Goal: Task Accomplishment & Management: Manage account settings

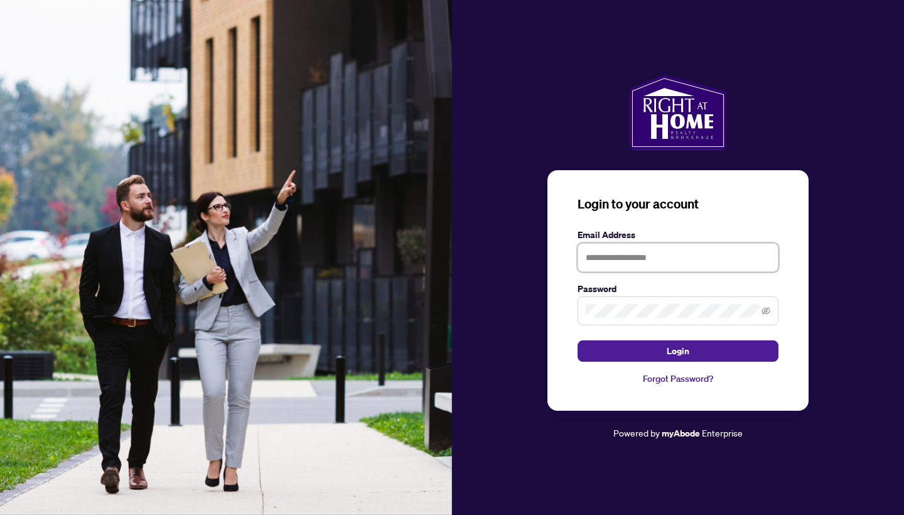
type input "**********"
click at [678, 351] on button "Login" at bounding box center [678, 350] width 201 height 21
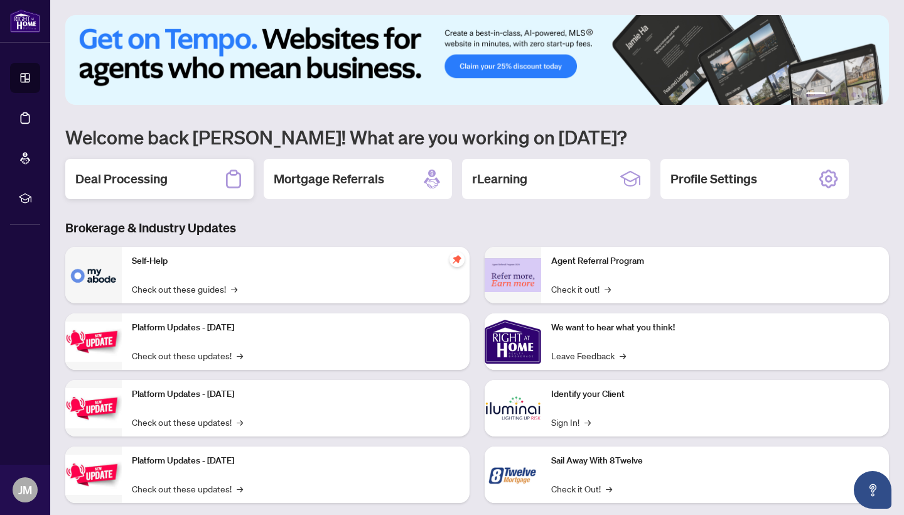
click at [146, 182] on h2 "Deal Processing" at bounding box center [121, 179] width 92 height 18
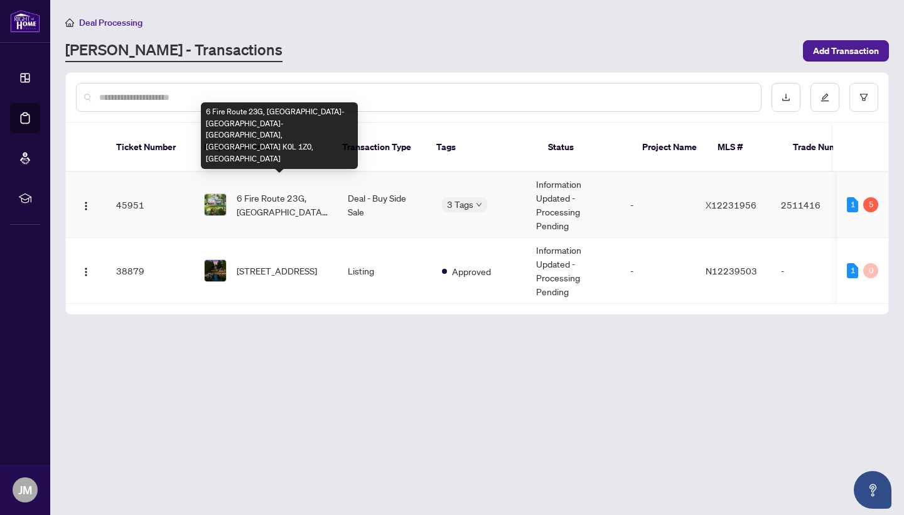
click at [262, 191] on span "6 Fire Route 23G, [GEOGRAPHIC_DATA]-[GEOGRAPHIC_DATA]-[GEOGRAPHIC_DATA], [GEOGR…" at bounding box center [282, 205] width 91 height 28
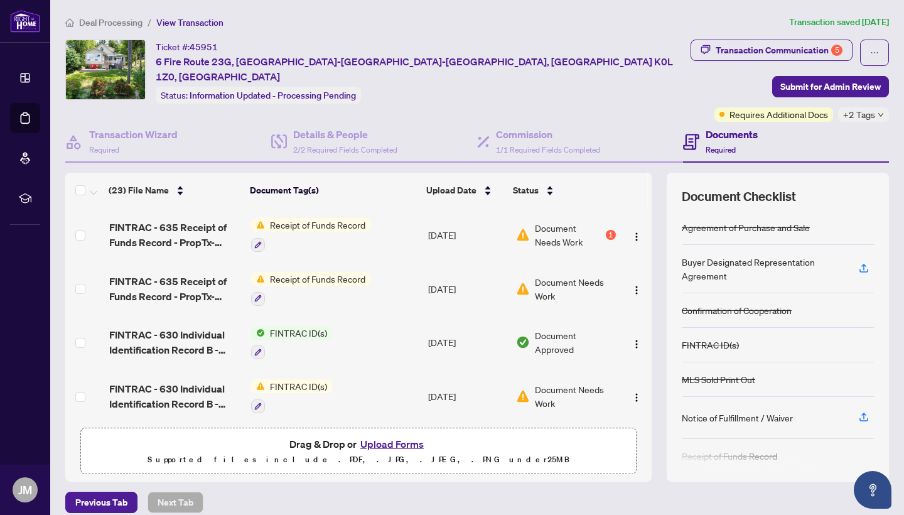
click at [551, 227] on span "Document Needs Work" at bounding box center [569, 235] width 68 height 28
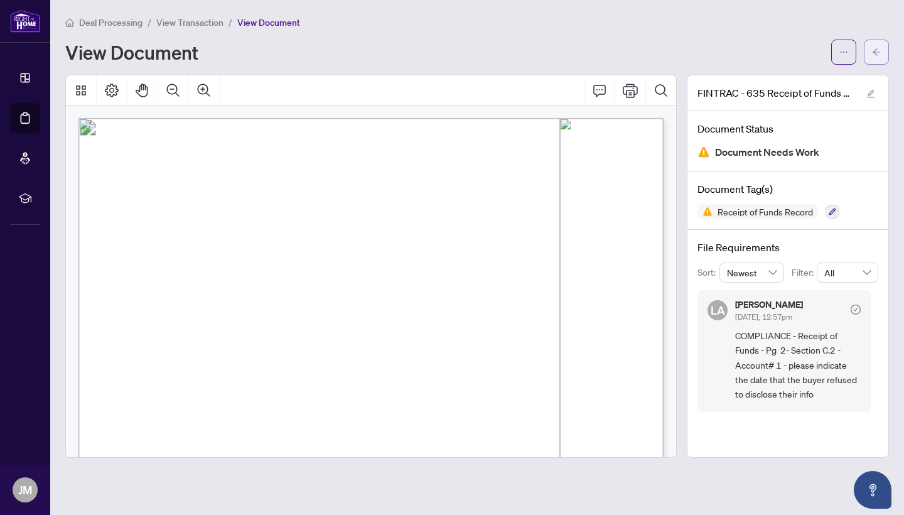
click at [875, 52] on icon "arrow-left" at bounding box center [877, 51] width 8 height 7
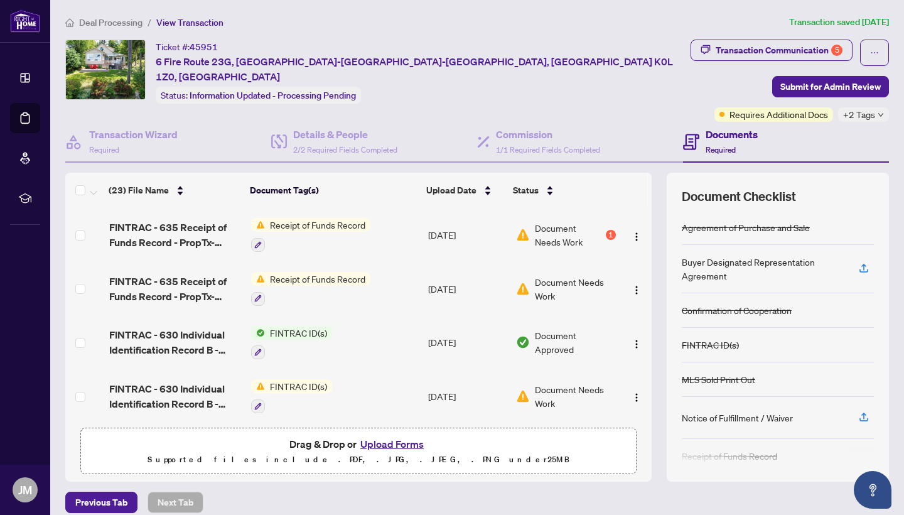
click at [399, 445] on button "Upload Forms" at bounding box center [392, 444] width 71 height 16
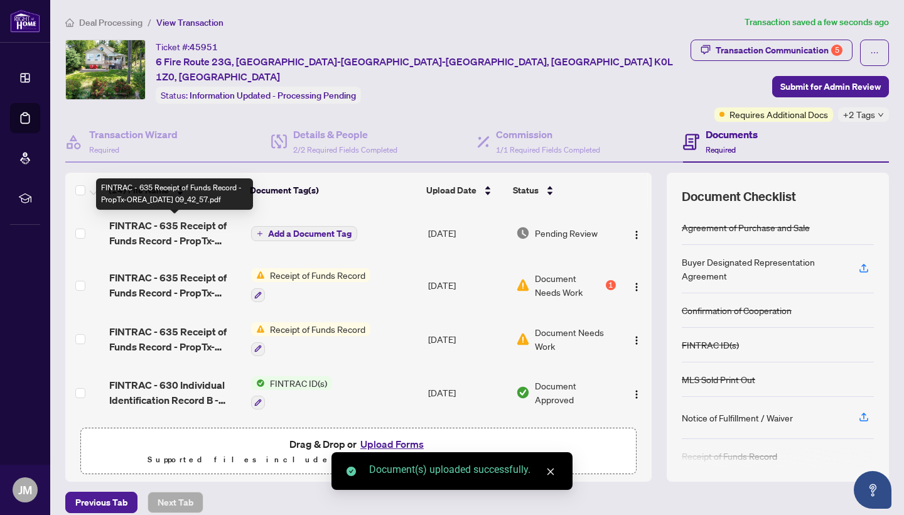
click at [177, 233] on span "FINTRAC - 635 Receipt of Funds Record - PropTx-OREA_[DATE] 09_42_57.pdf" at bounding box center [175, 233] width 132 height 30
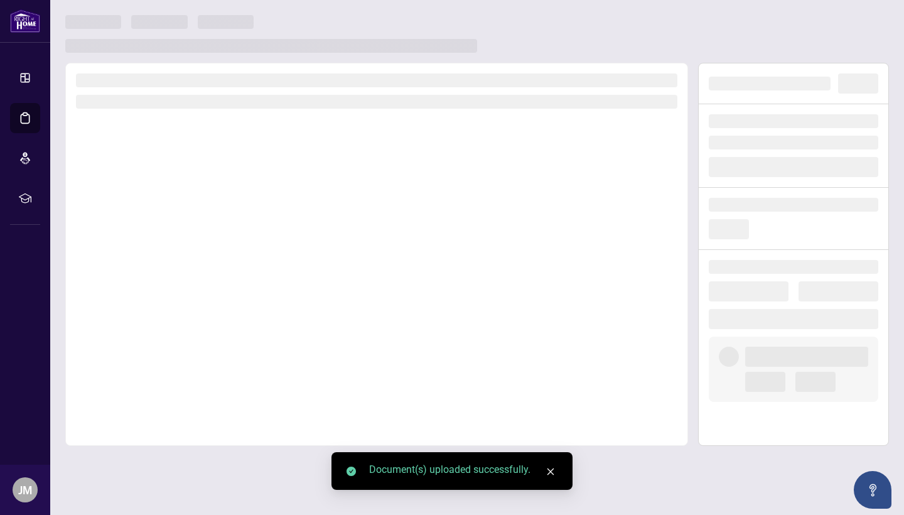
click at [177, 233] on div at bounding box center [376, 254] width 623 height 383
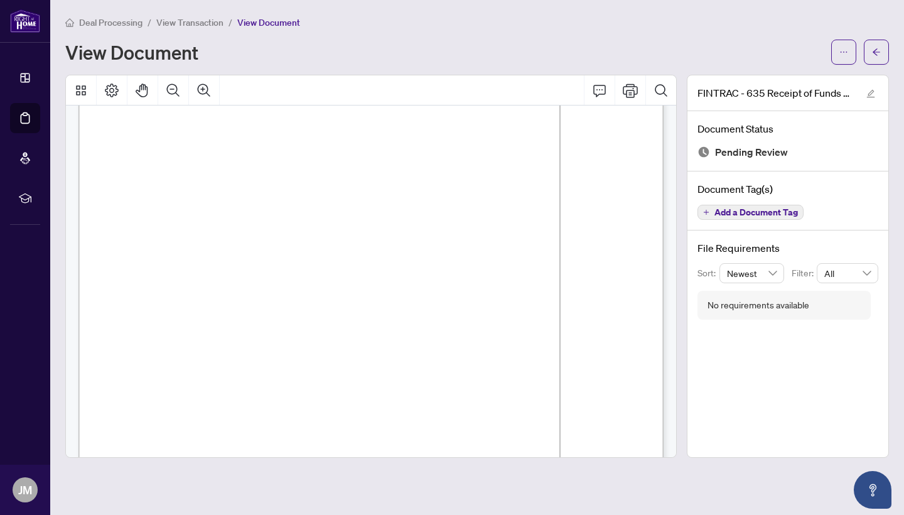
scroll to position [296, 0]
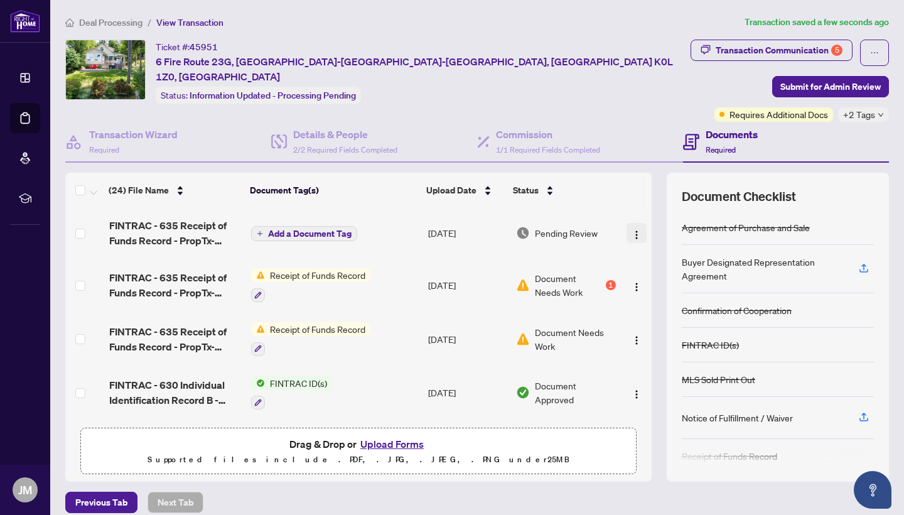
click at [633, 236] on img "button" at bounding box center [637, 235] width 10 height 10
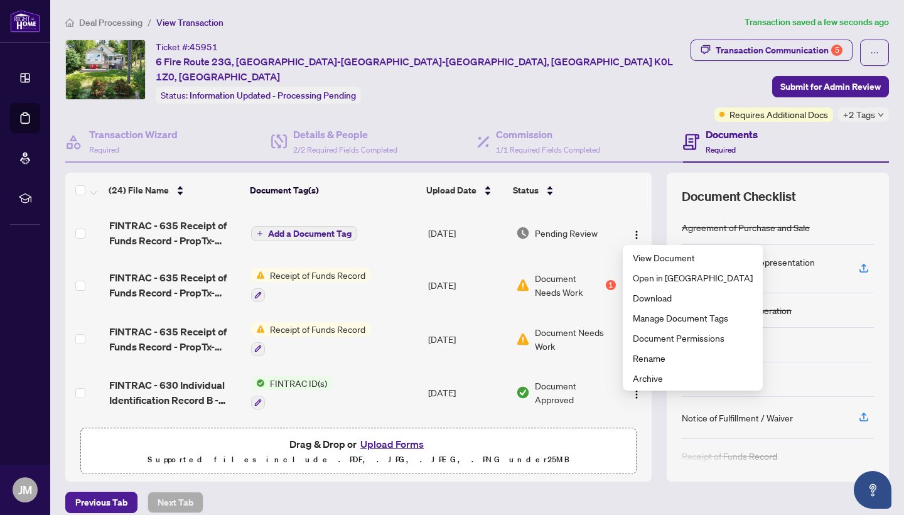
click at [380, 443] on button "Upload Forms" at bounding box center [392, 444] width 71 height 16
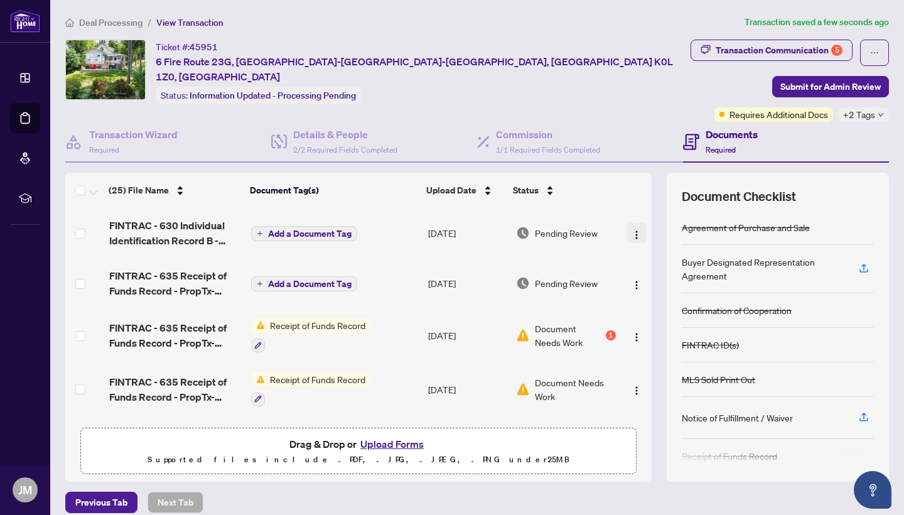
click at [632, 234] on img "button" at bounding box center [637, 235] width 10 height 10
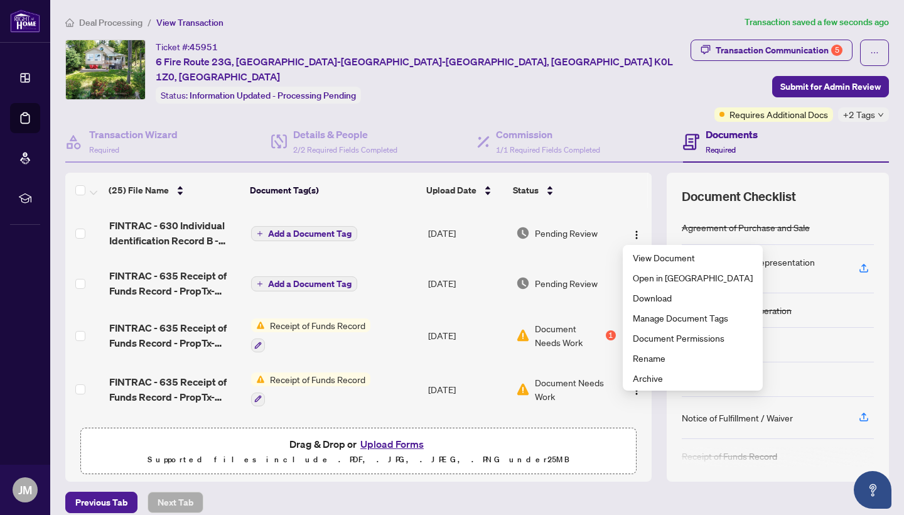
click at [401, 447] on button "Upload Forms" at bounding box center [392, 444] width 71 height 16
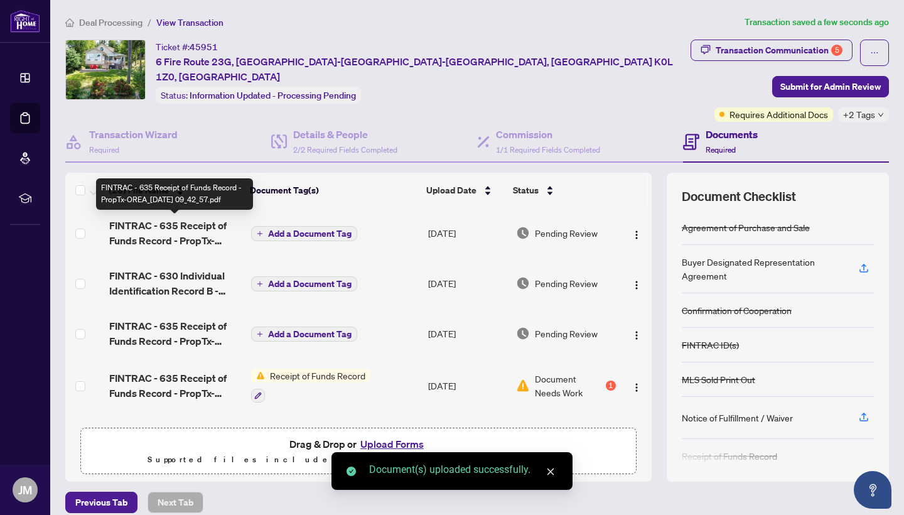
click at [183, 231] on span "FINTRAC - 635 Receipt of Funds Record - PropTx-OREA_[DATE] 09_42_57.pdf" at bounding box center [175, 233] width 132 height 30
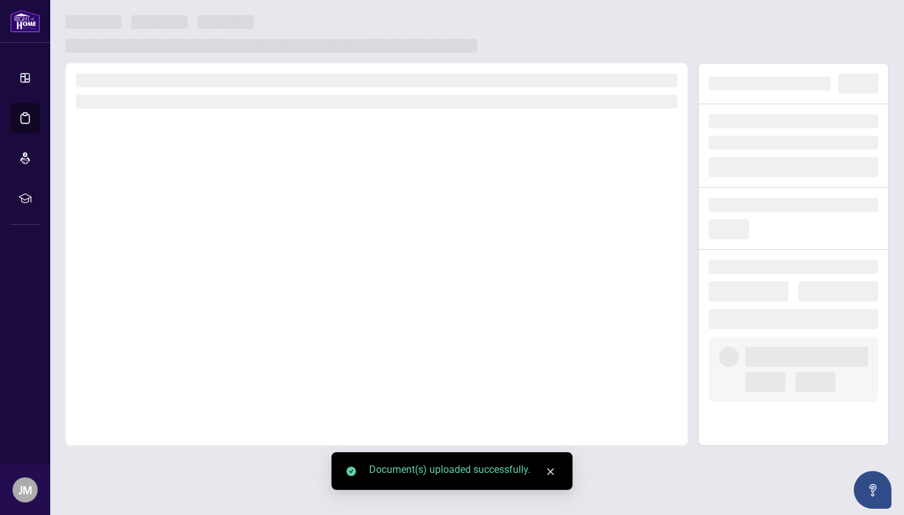
click at [183, 231] on div at bounding box center [376, 254] width 623 height 383
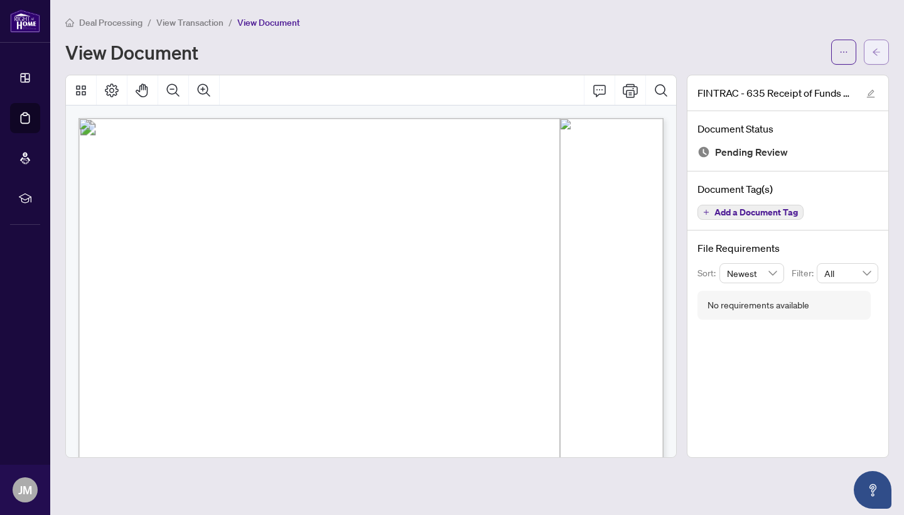
click at [876, 51] on icon "arrow-left" at bounding box center [876, 52] width 9 height 9
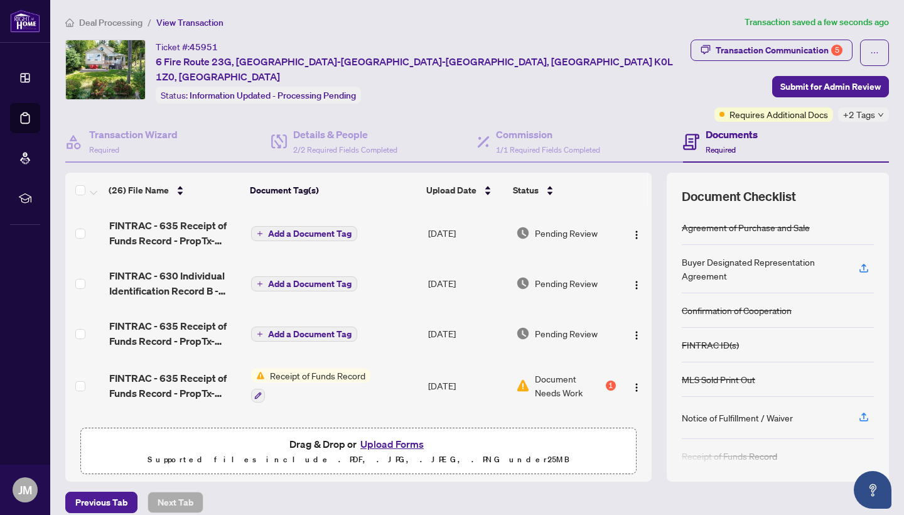
click at [392, 444] on button "Upload Forms" at bounding box center [392, 444] width 71 height 16
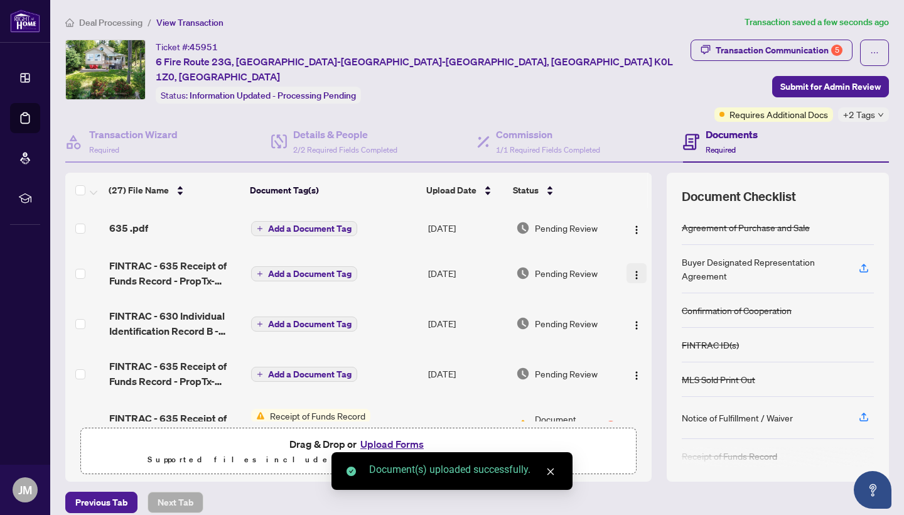
click at [632, 277] on img "button" at bounding box center [637, 275] width 10 height 10
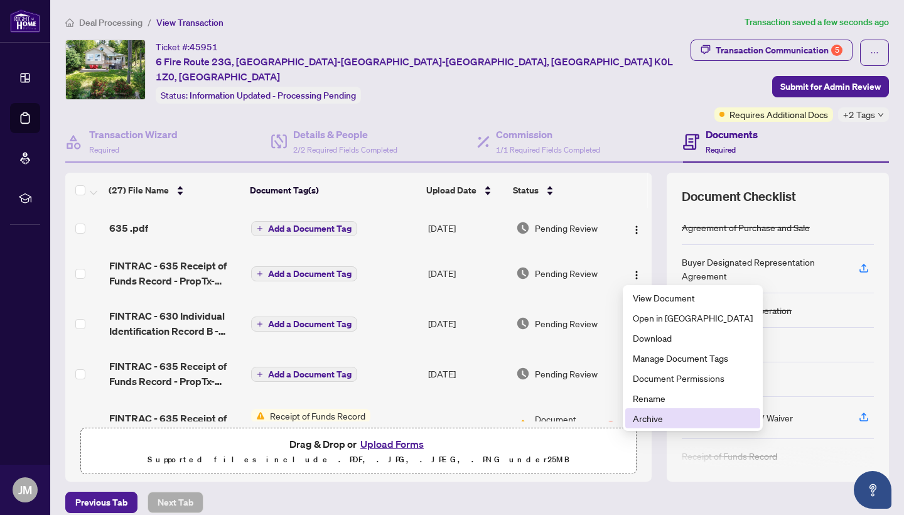
click at [640, 417] on span "Archive" at bounding box center [693, 418] width 120 height 14
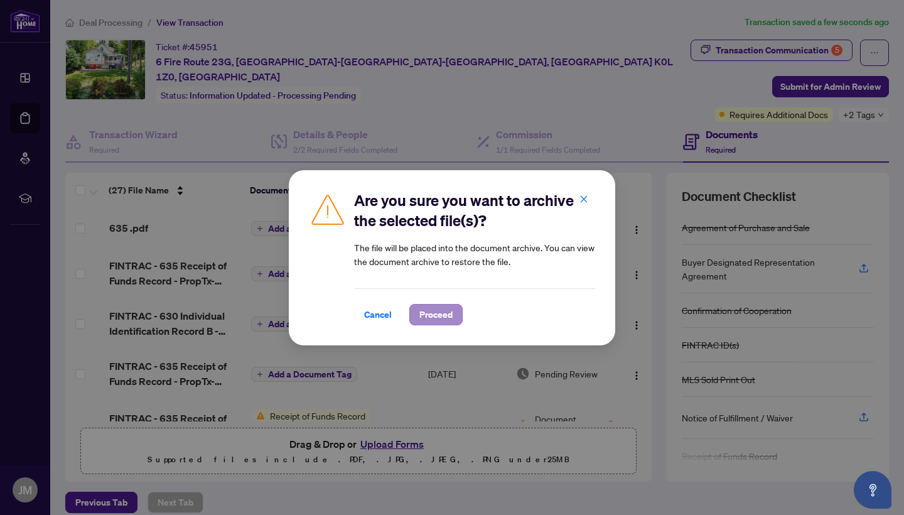
click at [441, 313] on span "Proceed" at bounding box center [435, 314] width 33 height 20
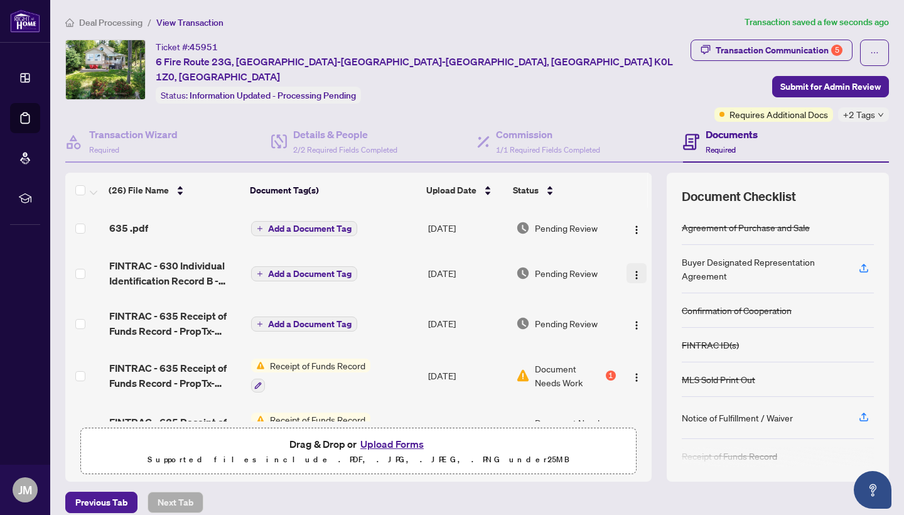
click at [632, 277] on img "button" at bounding box center [637, 275] width 10 height 10
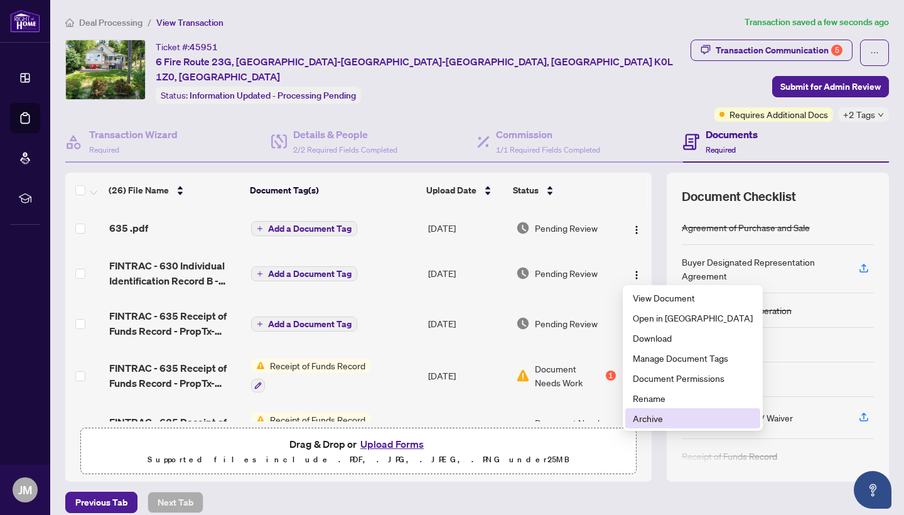
click at [647, 415] on span "Archive" at bounding box center [693, 418] width 120 height 14
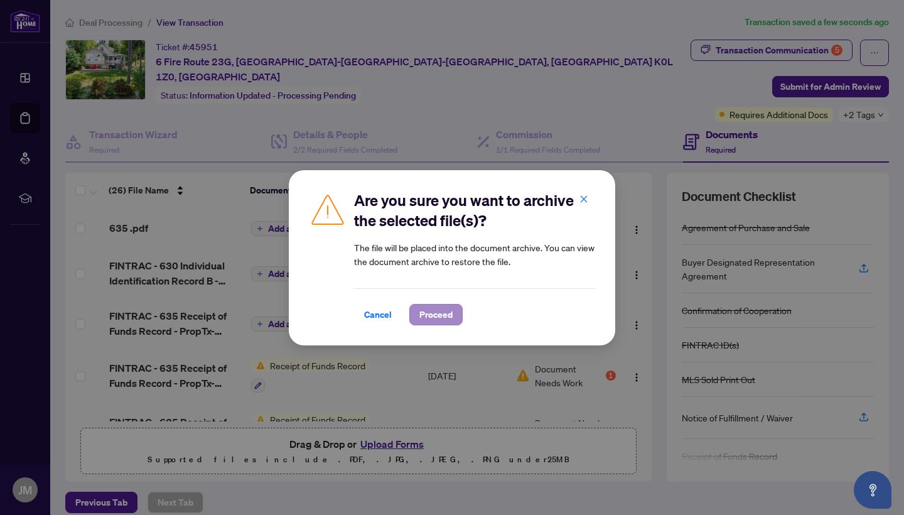
click at [428, 315] on span "Proceed" at bounding box center [435, 314] width 33 height 20
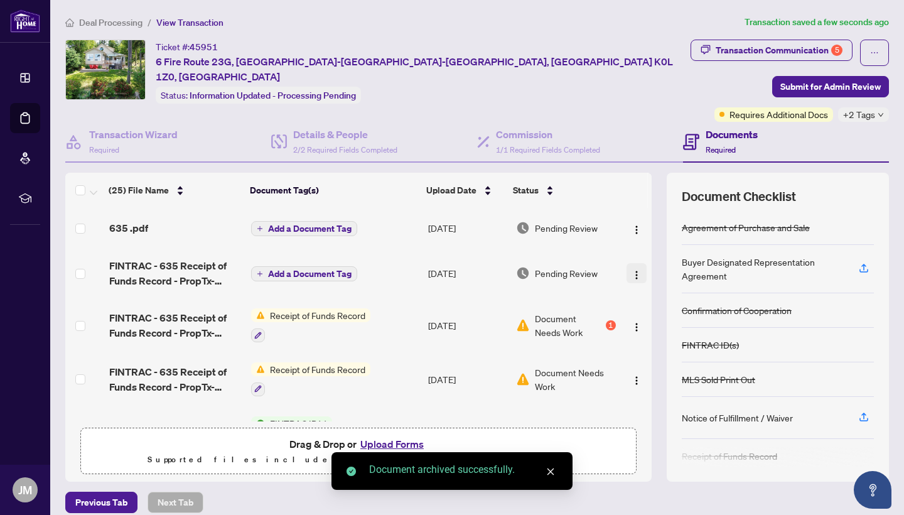
click at [635, 273] on img "button" at bounding box center [637, 275] width 10 height 10
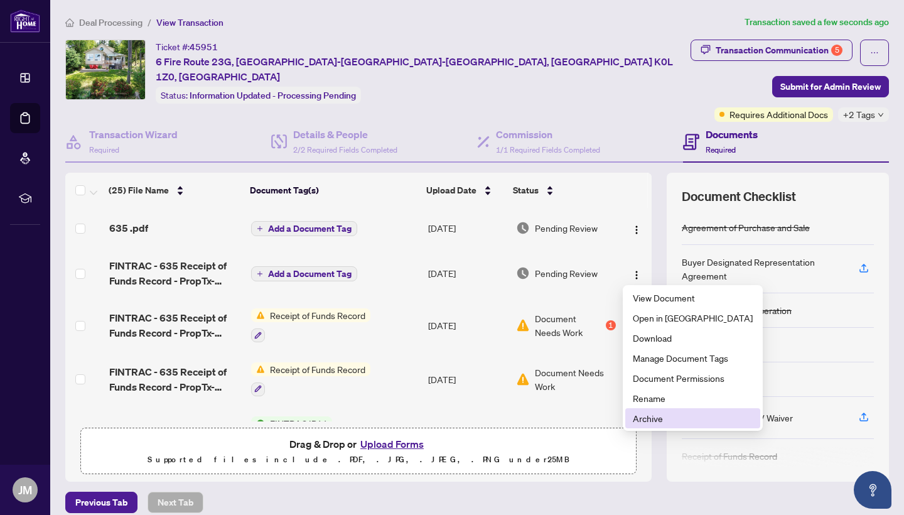
click at [650, 416] on span "Archive" at bounding box center [693, 418] width 120 height 14
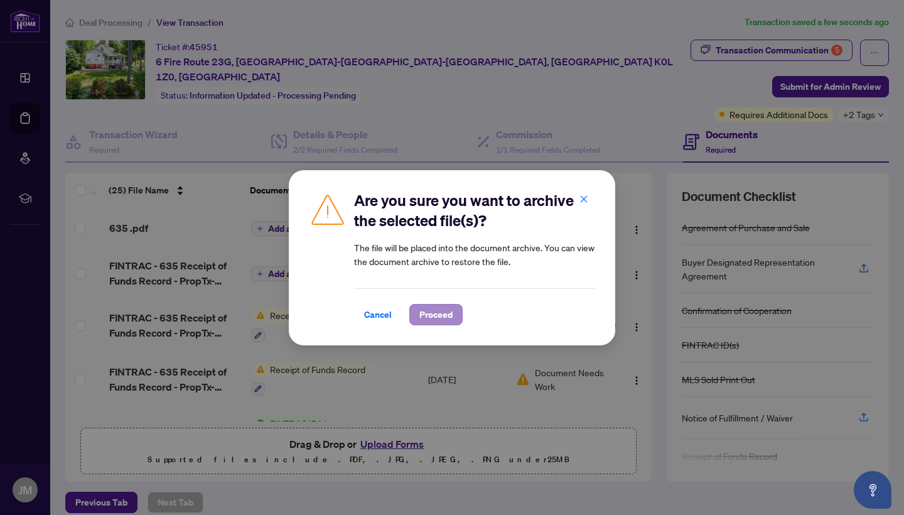
click at [445, 317] on span "Proceed" at bounding box center [435, 314] width 33 height 20
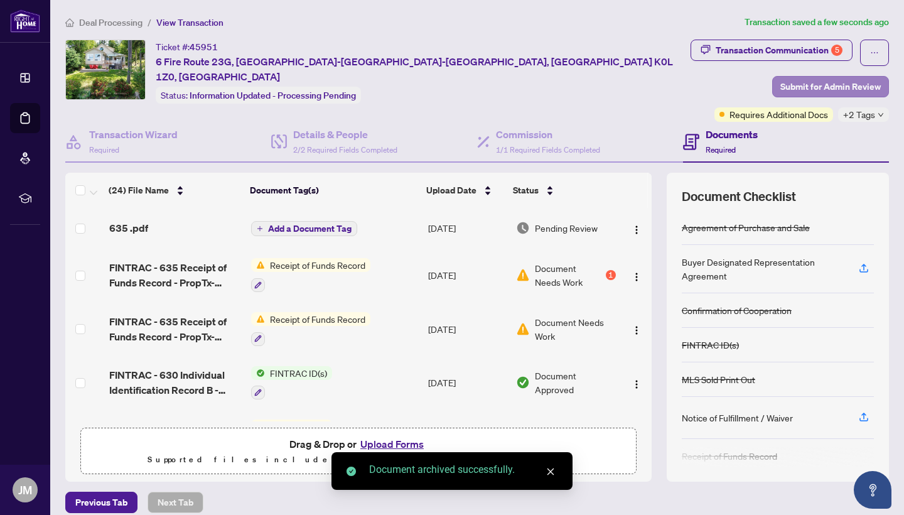
click at [847, 85] on span "Submit for Admin Review" at bounding box center [830, 87] width 100 height 20
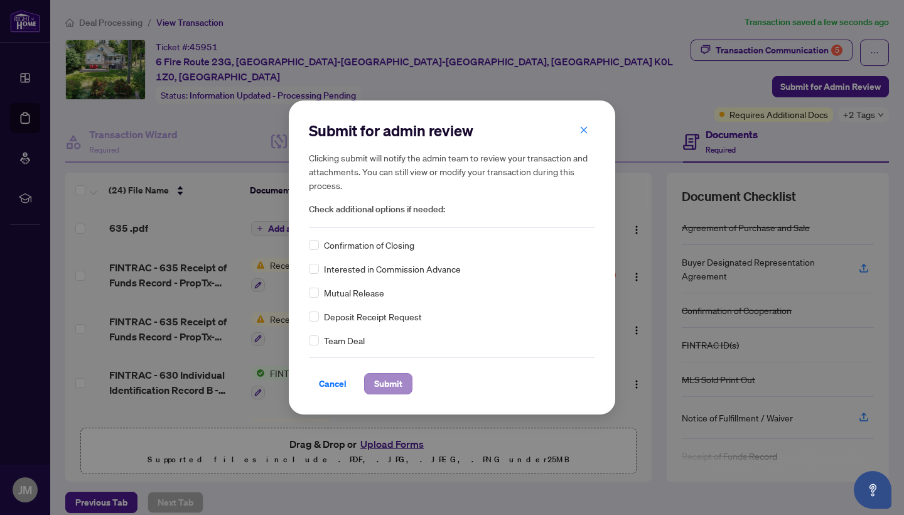
click at [398, 388] on span "Submit" at bounding box center [388, 384] width 28 height 20
